Goal: Information Seeking & Learning: Check status

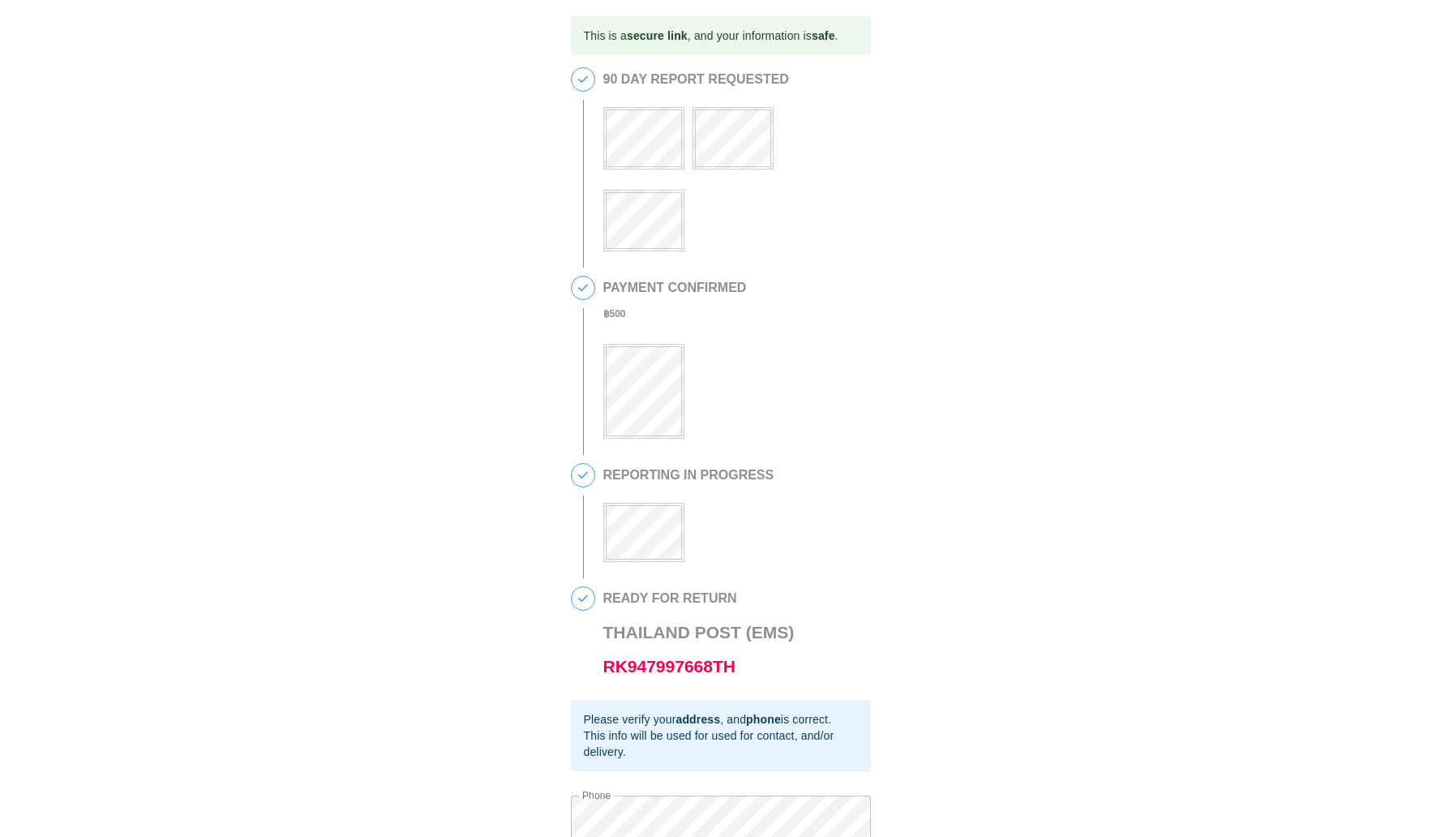
click at [640, 505] on div at bounding box center [688, 521] width 171 height 79
